Goal: Task Accomplishment & Management: Use online tool/utility

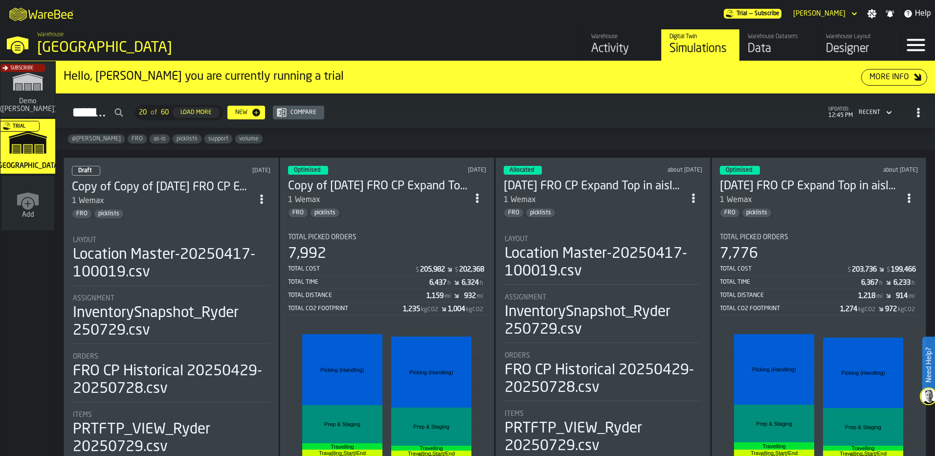
click at [262, 201] on circle "ItemListCard-DashboardItemContainer" at bounding box center [261, 202] width 2 height 2
click at [55, 331] on div "Subscribe Demo (Ryder) Trial [PERSON_NAME] Add" at bounding box center [28, 258] width 56 height 394
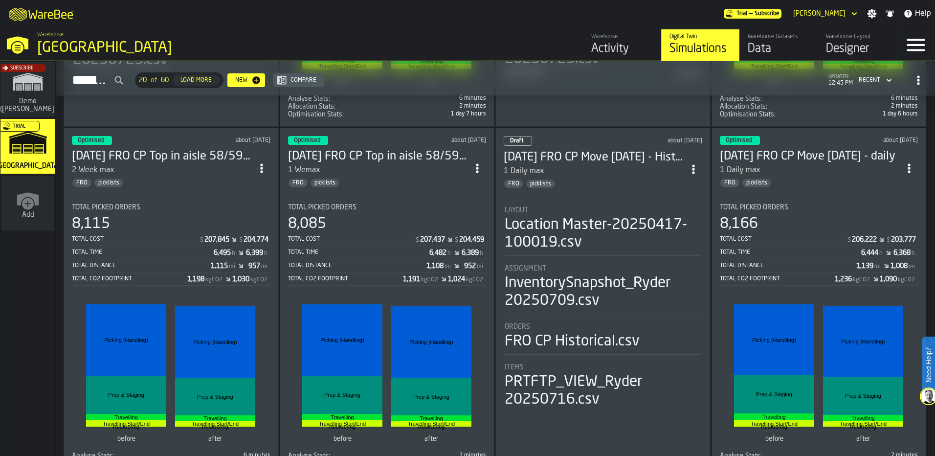
scroll to position [387, 0]
click at [694, 164] on icon "ItemListCard-DashboardItemContainer" at bounding box center [693, 169] width 10 height 10
click at [663, 211] on div "Delete" at bounding box center [671, 212] width 51 height 12
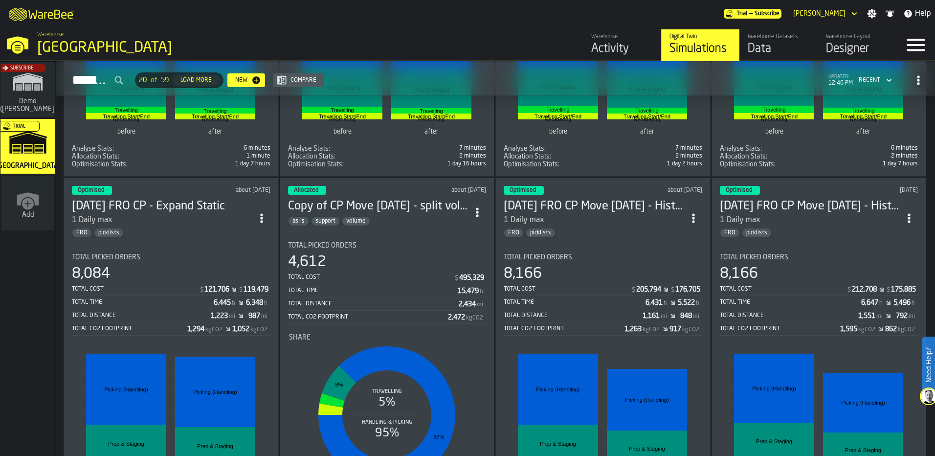
scroll to position [694, 0]
click at [692, 219] on icon "ItemListCard-DashboardItemContainer" at bounding box center [693, 218] width 10 height 10
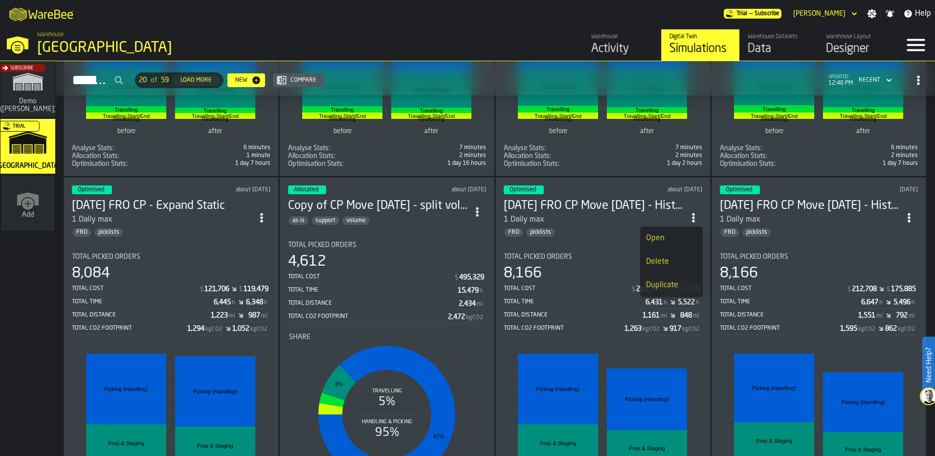
click at [668, 259] on div "Delete" at bounding box center [671, 262] width 51 height 12
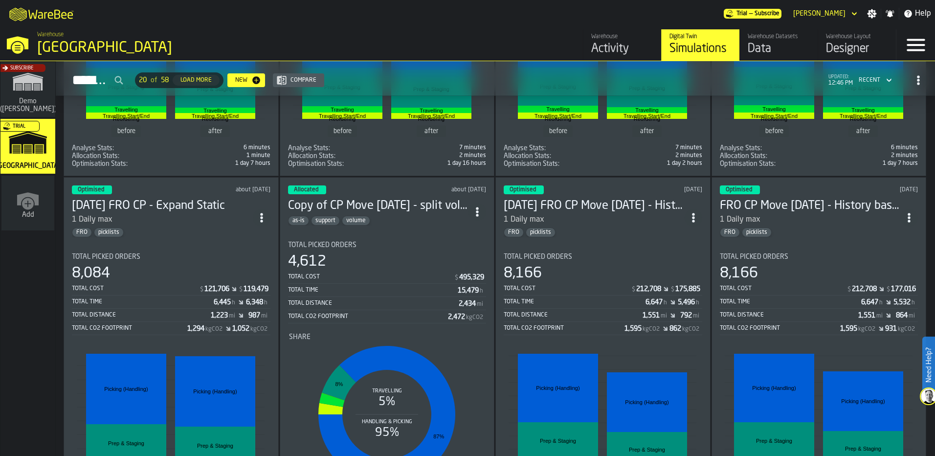
click at [900, 217] on span "ItemListCard-DashboardItemContainer" at bounding box center [909, 218] width 18 height 18
click at [886, 266] on div "Delete" at bounding box center [886, 262] width 51 height 12
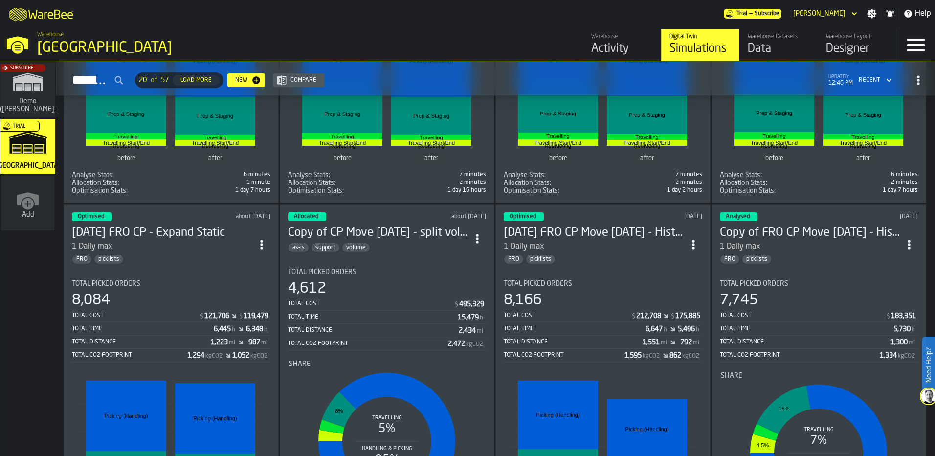
scroll to position [667, 0]
click at [431, 236] on h3 "Copy of CP Move [DATE] - split volume and ordered by qty" at bounding box center [378, 233] width 181 height 16
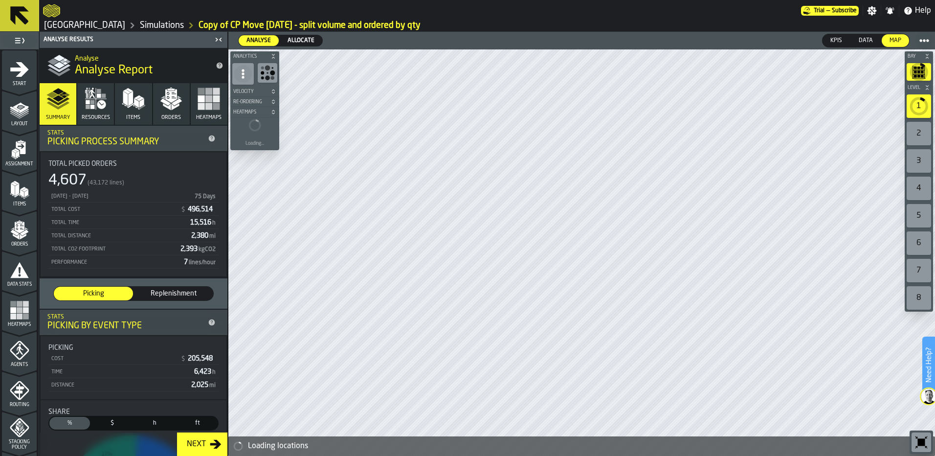
click at [140, 30] on link "Simulations" at bounding box center [162, 25] width 44 height 11
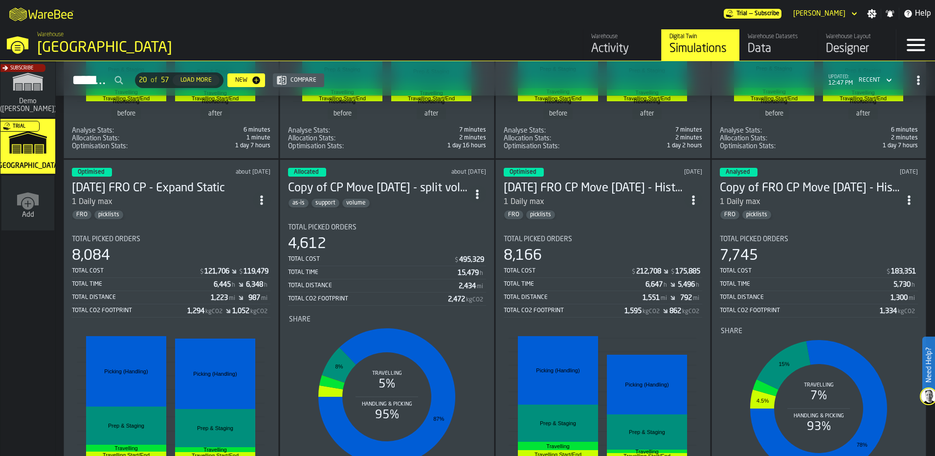
scroll to position [711, 0]
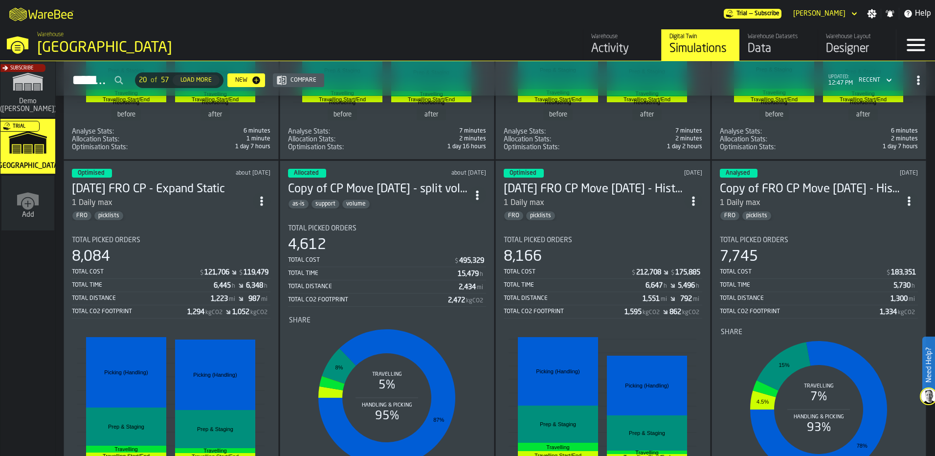
click at [482, 195] on icon "ItemListCard-DashboardItemContainer" at bounding box center [477, 195] width 10 height 10
click at [463, 256] on div "Duplicate" at bounding box center [456, 262] width 51 height 12
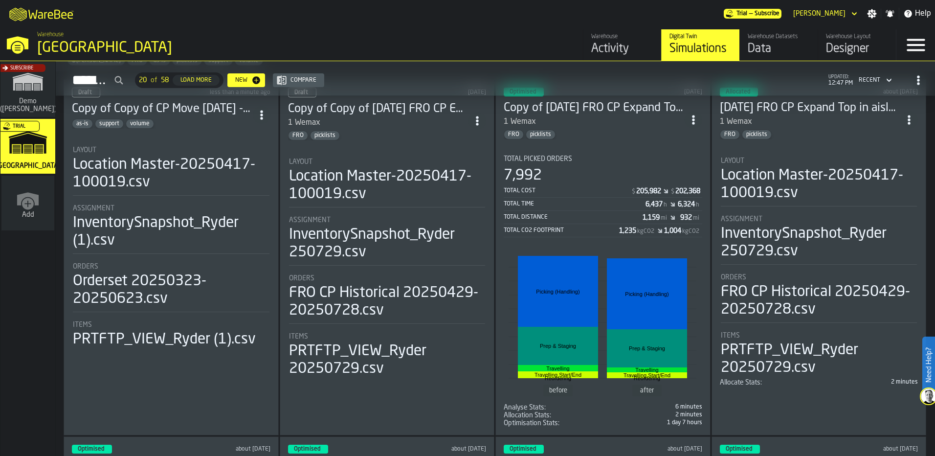
scroll to position [0, 0]
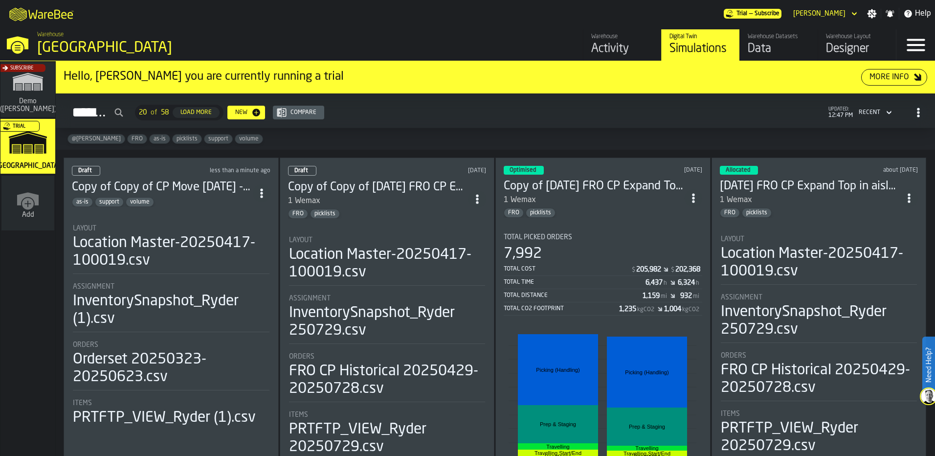
click at [472, 200] on span "ItemListCard-DashboardItemContainer" at bounding box center [477, 199] width 18 height 18
click at [453, 246] on div "Delete" at bounding box center [456, 241] width 51 height 12
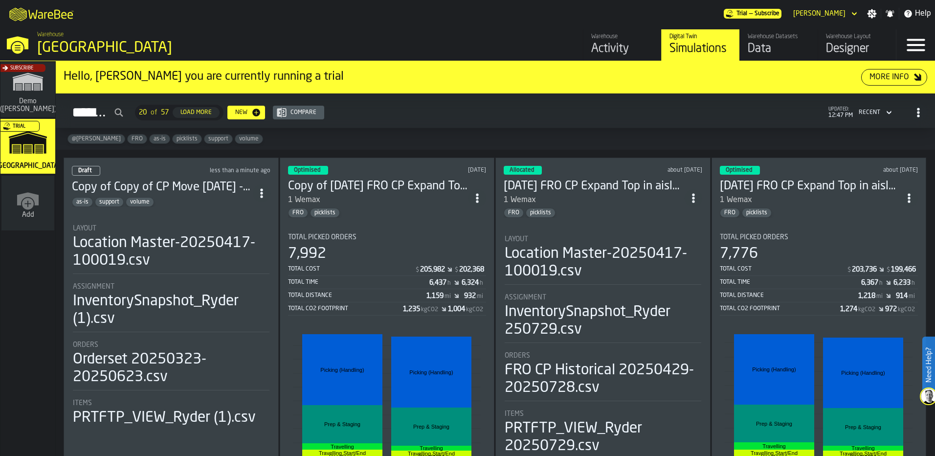
click at [181, 188] on h3 "Copy of Copy of CP Move [DATE] - split volume and ordered by qty" at bounding box center [162, 187] width 181 height 16
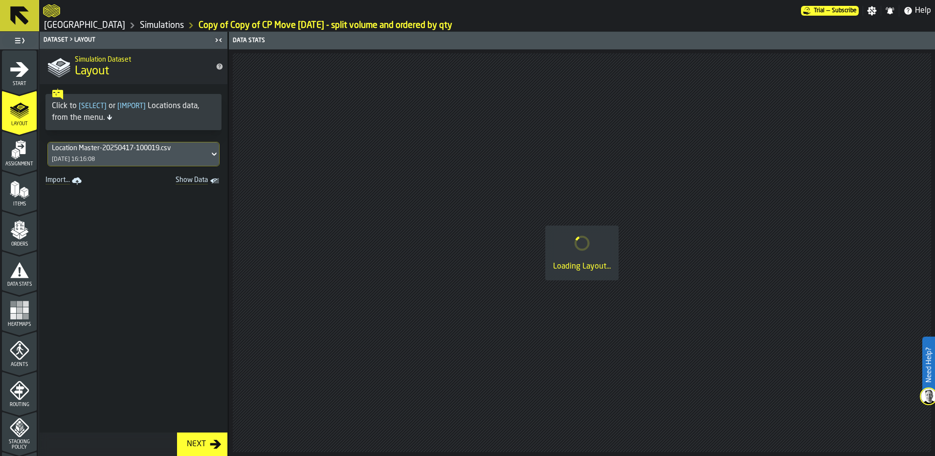
click at [21, 71] on icon "menu Start" at bounding box center [19, 69] width 19 height 15
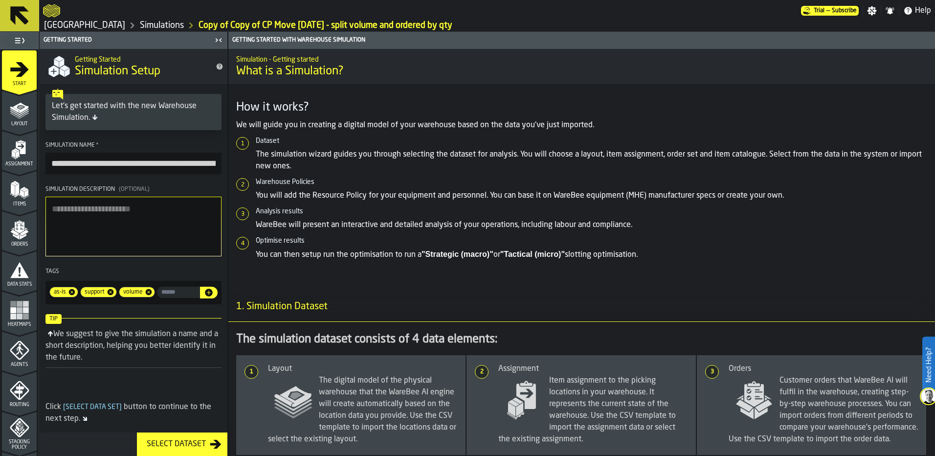
drag, startPoint x: 115, startPoint y: 164, endPoint x: 42, endPoint y: 163, distance: 72.8
click at [42, 163] on section "**********" at bounding box center [134, 223] width 188 height 170
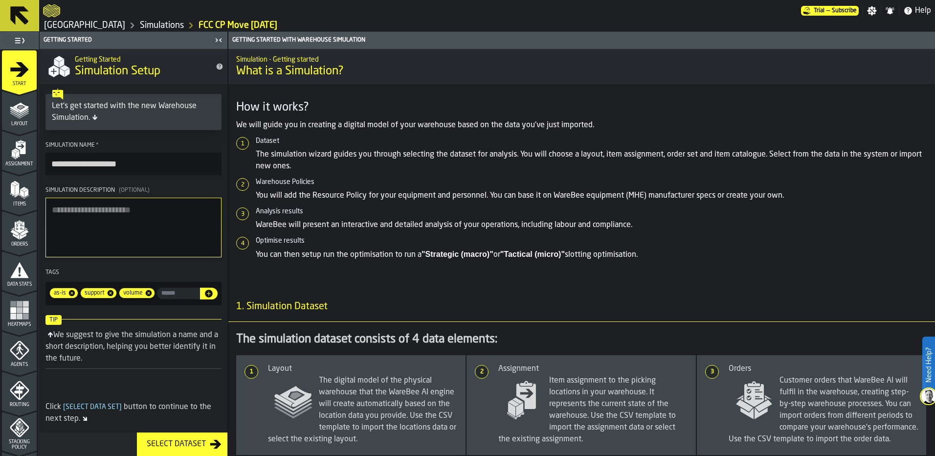
type input "**********"
click at [33, 120] on div "Layout" at bounding box center [19, 113] width 35 height 27
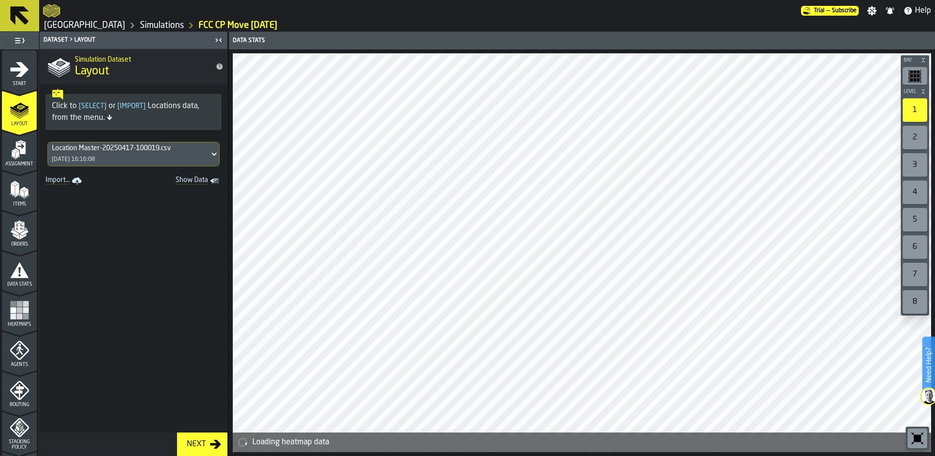
click at [16, 156] on polygon "menu Assignment" at bounding box center [17, 154] width 3 height 7
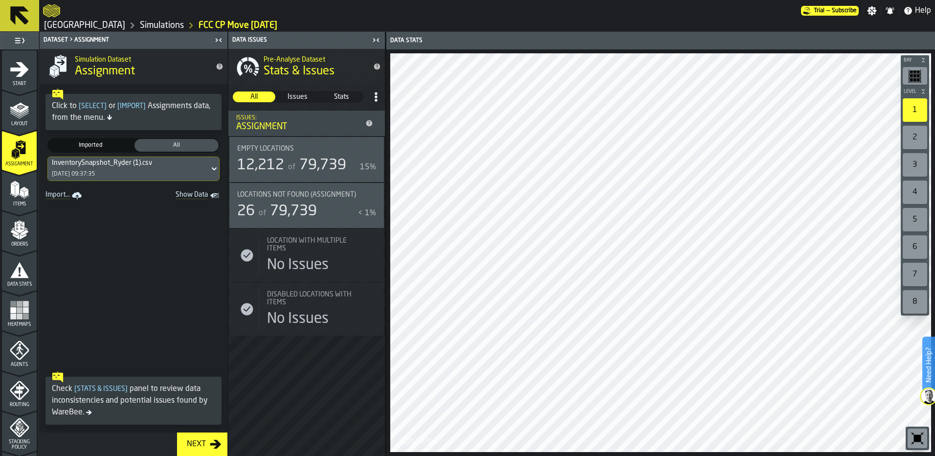
click at [209, 171] on icon at bounding box center [214, 169] width 10 height 12
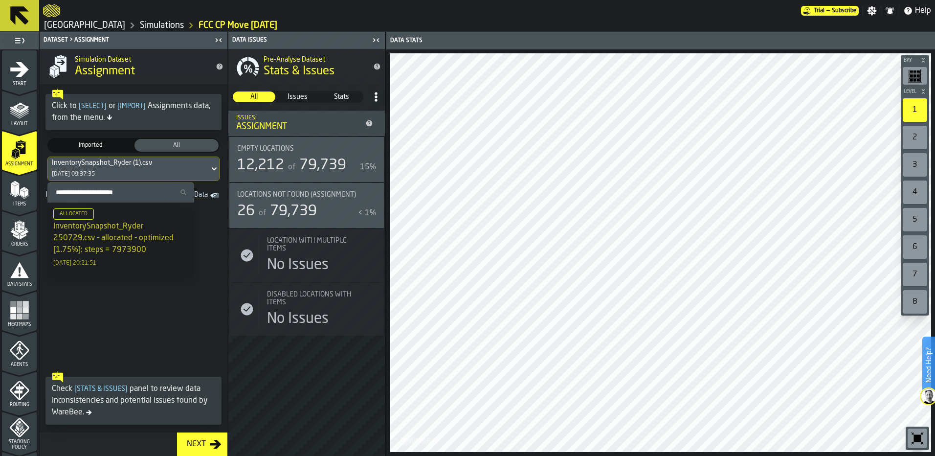
click at [158, 335] on span at bounding box center [134, 284] width 188 height 164
